Goal: Feedback & Contribution: Submit feedback/report problem

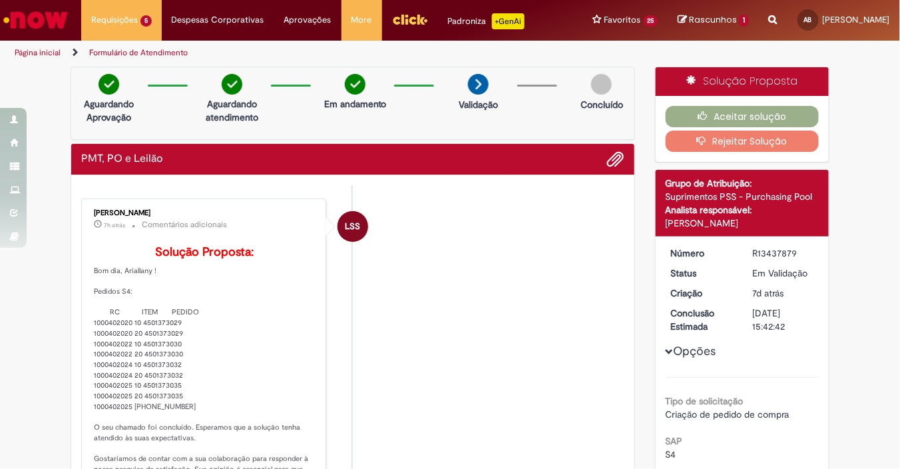
scroll to position [74, 0]
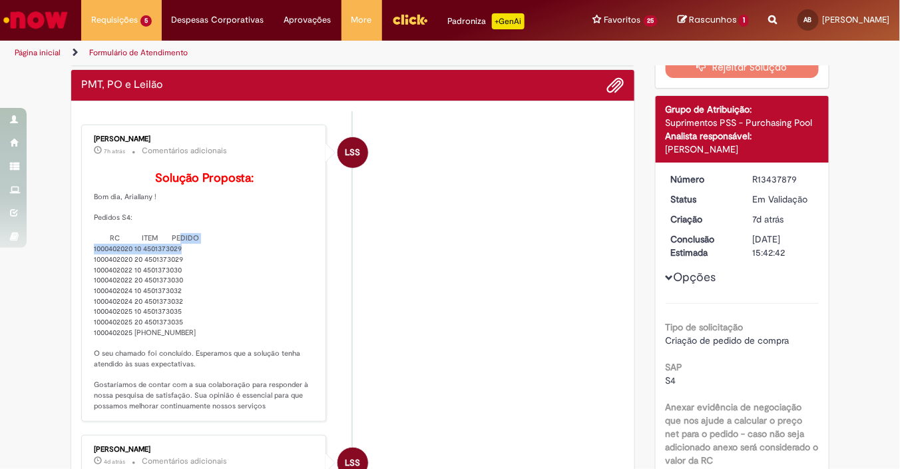
drag, startPoint x: 167, startPoint y: 274, endPoint x: 168, endPoint y: 284, distance: 10.1
click at [168, 284] on p "Solução Proposta: Bom dia, Ariallany ! Pedidos S4: RC ITEM PEDIDO 1000402020 10…" at bounding box center [205, 292] width 222 height 240
drag, startPoint x: 169, startPoint y: 300, endPoint x: 168, endPoint y: 308, distance: 8.0
click at [168, 308] on p "Solução Proposta: Bom dia, Ariallany ! Pedidos S4: RC ITEM PEDIDO 1000402020 10…" at bounding box center [205, 292] width 222 height 240
click at [164, 330] on p "Solução Proposta: Bom dia, Ariallany ! Pedidos S4: RC ITEM PEDIDO 1000402020 10…" at bounding box center [205, 292] width 222 height 240
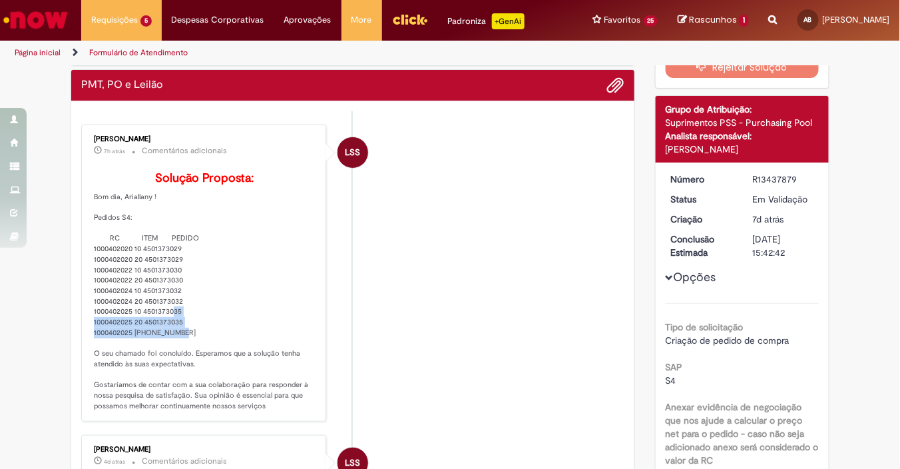
drag, startPoint x: 162, startPoint y: 338, endPoint x: 167, endPoint y: 361, distance: 23.8
click at [167, 361] on p "Solução Proposta: Bom dia, Ariallany ! Pedidos S4: RC ITEM PEDIDO 1000402020 10…" at bounding box center [205, 292] width 222 height 240
click at [372, 342] on li "LSS [PERSON_NAME] 7h atrás 7 horas atrás Comentários adicionais Solução Propost…" at bounding box center [352, 274] width 543 height 298
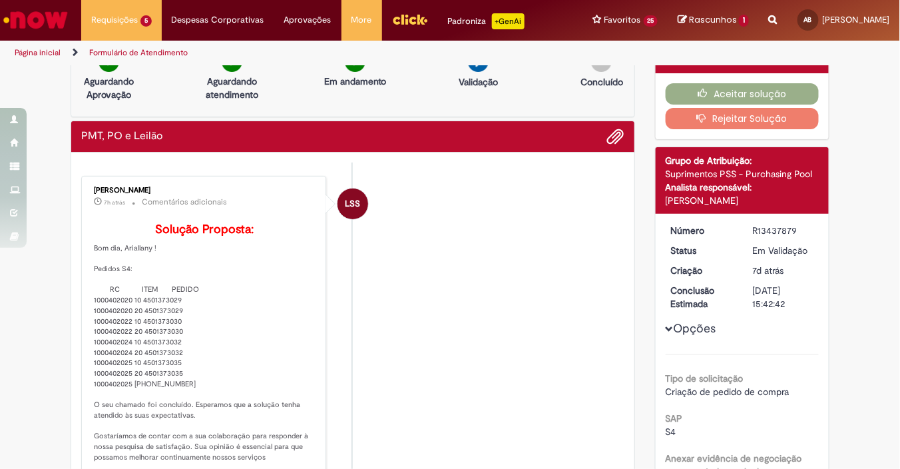
scroll to position [0, 0]
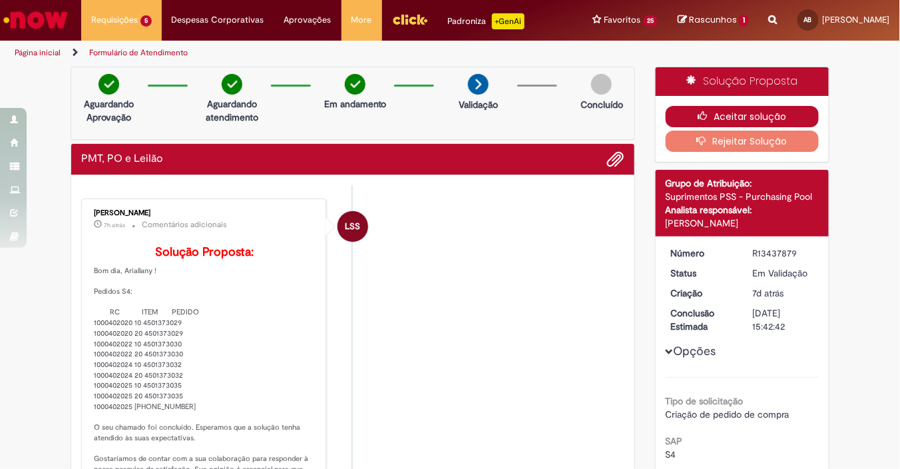
click at [706, 121] on icon "button" at bounding box center [706, 115] width 16 height 9
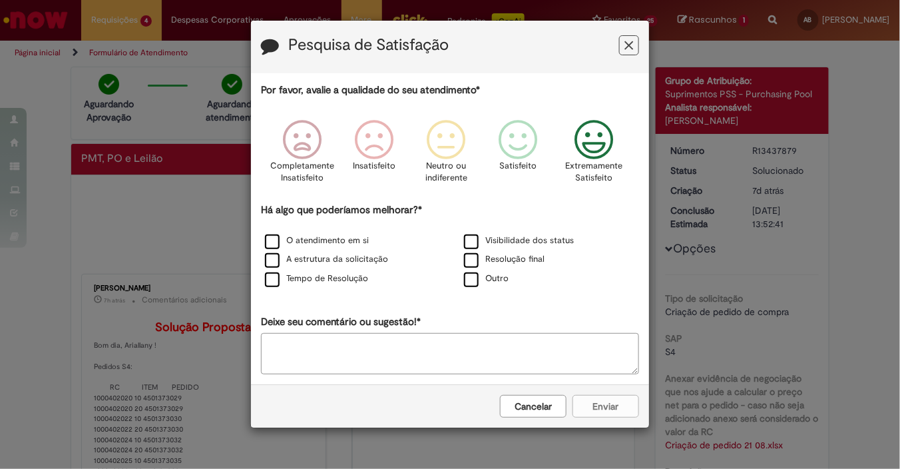
click at [611, 151] on icon "Feedback" at bounding box center [594, 140] width 50 height 40
click at [334, 244] on label "O atendimento em si" at bounding box center [317, 240] width 104 height 13
click at [337, 255] on label "A estrutura da solicitação" at bounding box center [326, 259] width 123 height 13
click at [339, 278] on label "Tempo de Resolução" at bounding box center [316, 278] width 103 height 13
click at [611, 407] on button "Enviar" at bounding box center [606, 406] width 67 height 23
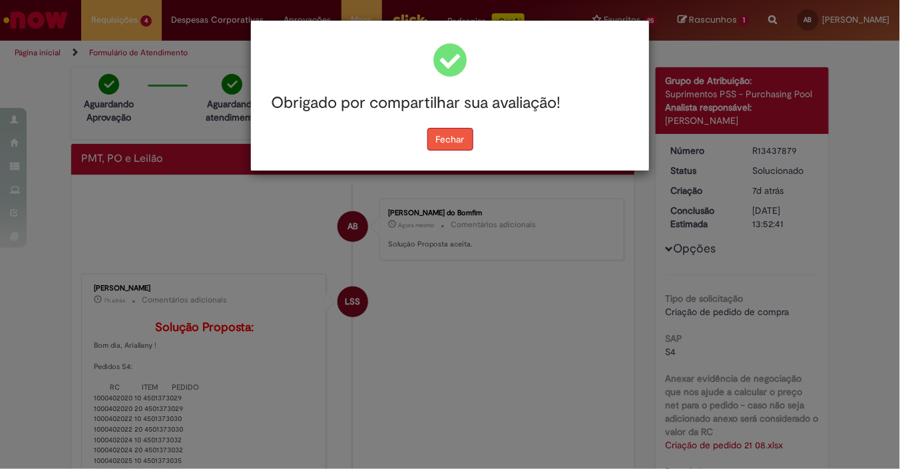
click at [437, 139] on button "Fechar" at bounding box center [450, 139] width 46 height 23
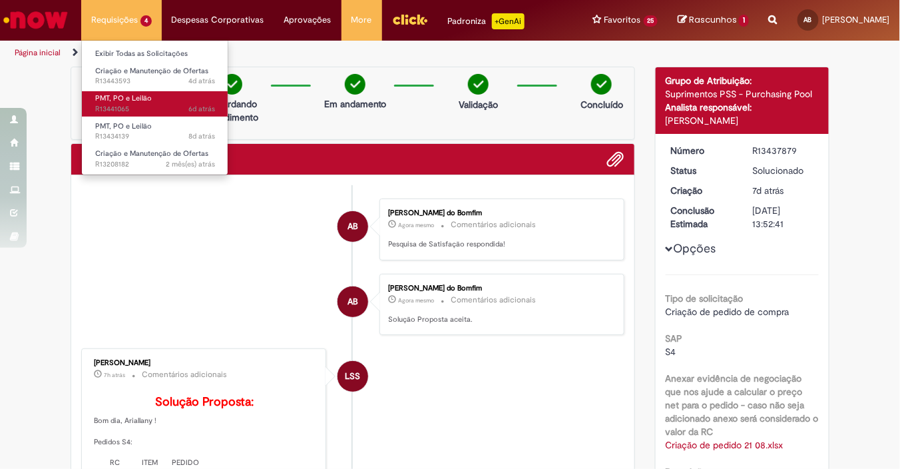
click at [140, 104] on span "6d atrás 6 dias atrás R13441065" at bounding box center [155, 109] width 120 height 11
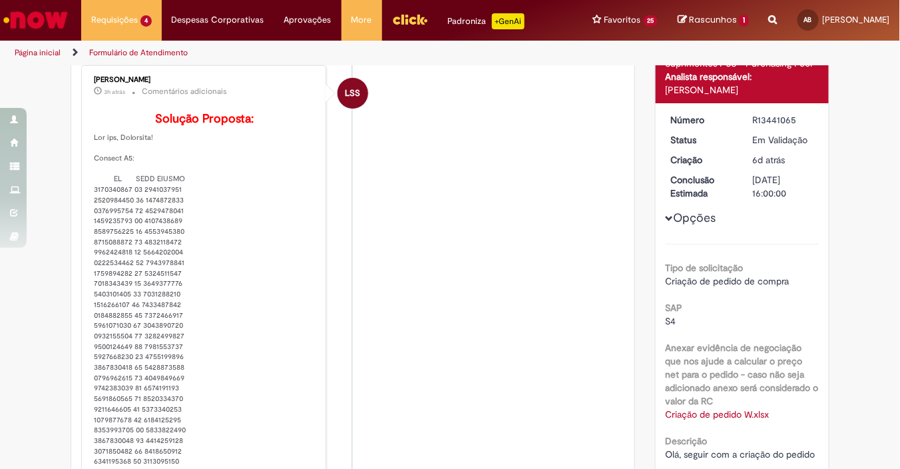
scroll to position [222, 0]
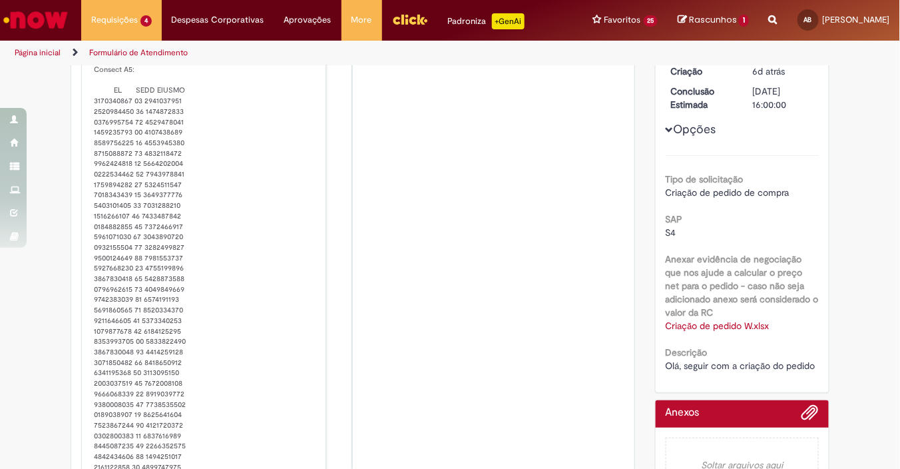
click at [797, 301] on label "Anexar evidência de negociação que nos ajude a calcular o preço net para o pedi…" at bounding box center [743, 285] width 154 height 67
click at [713, 332] on link "Criação de pedido W.xlsx" at bounding box center [718, 326] width 104 height 12
